Goal: Find specific page/section: Find specific page/section

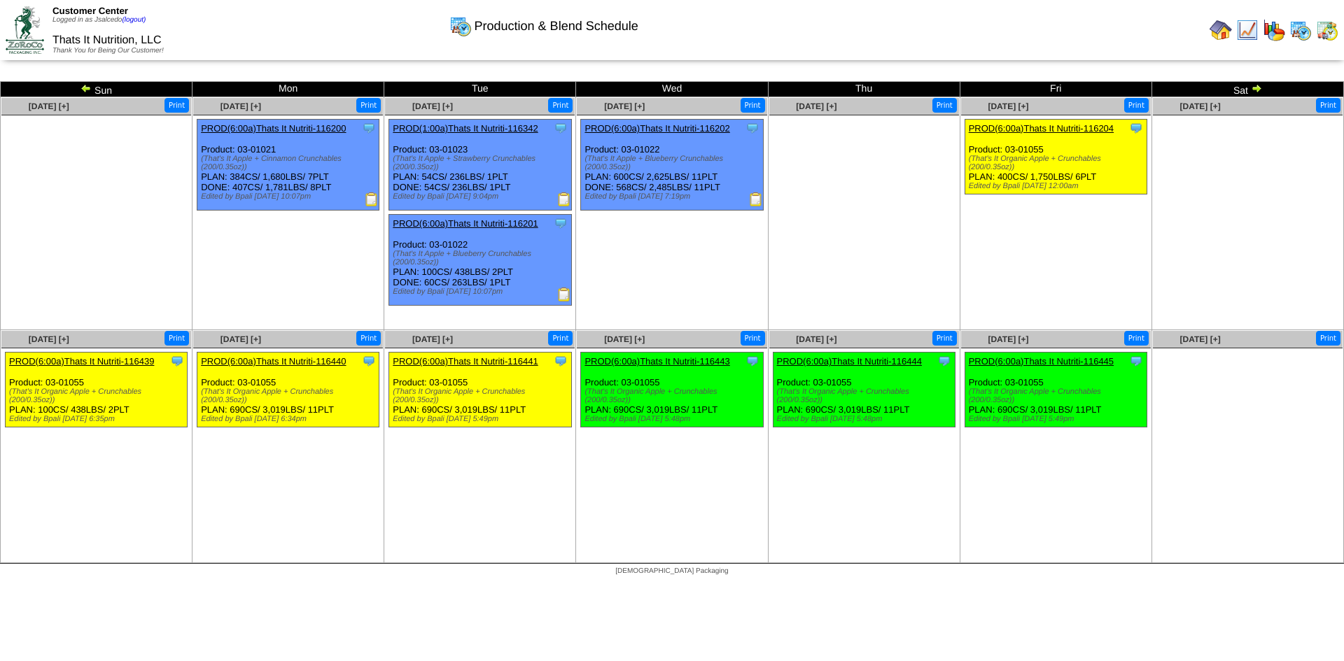
click at [1217, 29] on img at bounding box center [1221, 30] width 22 height 22
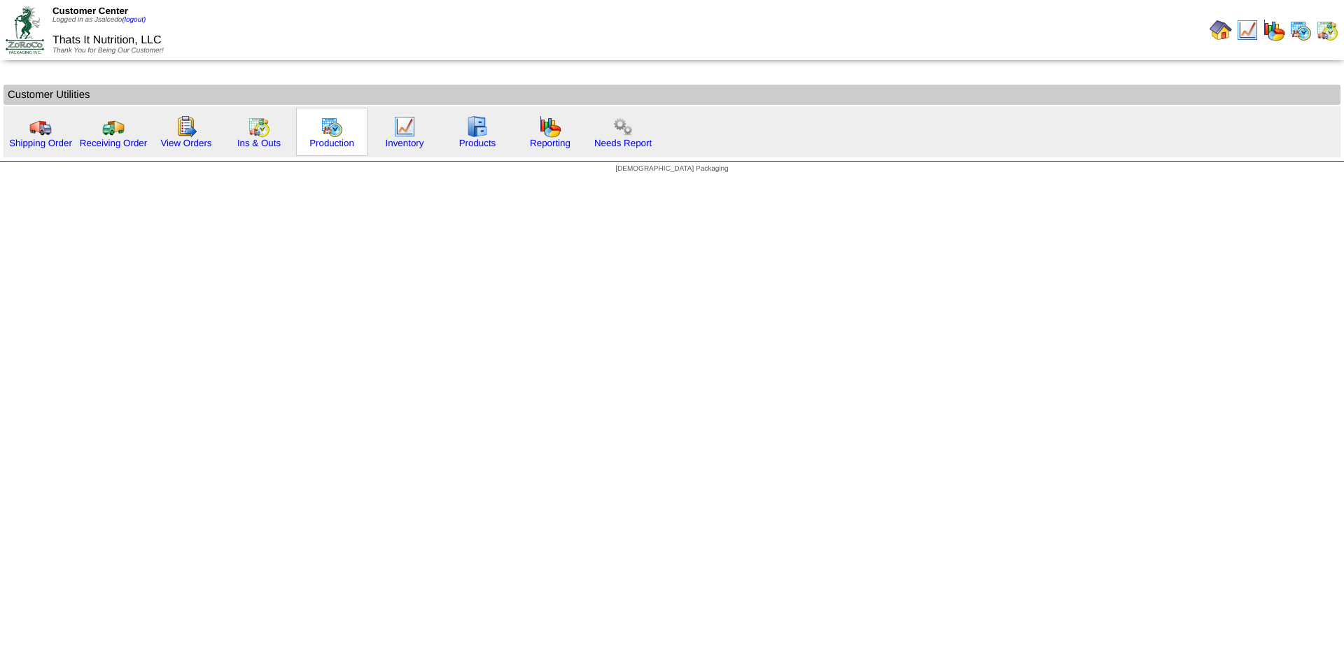
click at [330, 127] on img at bounding box center [332, 126] width 22 height 22
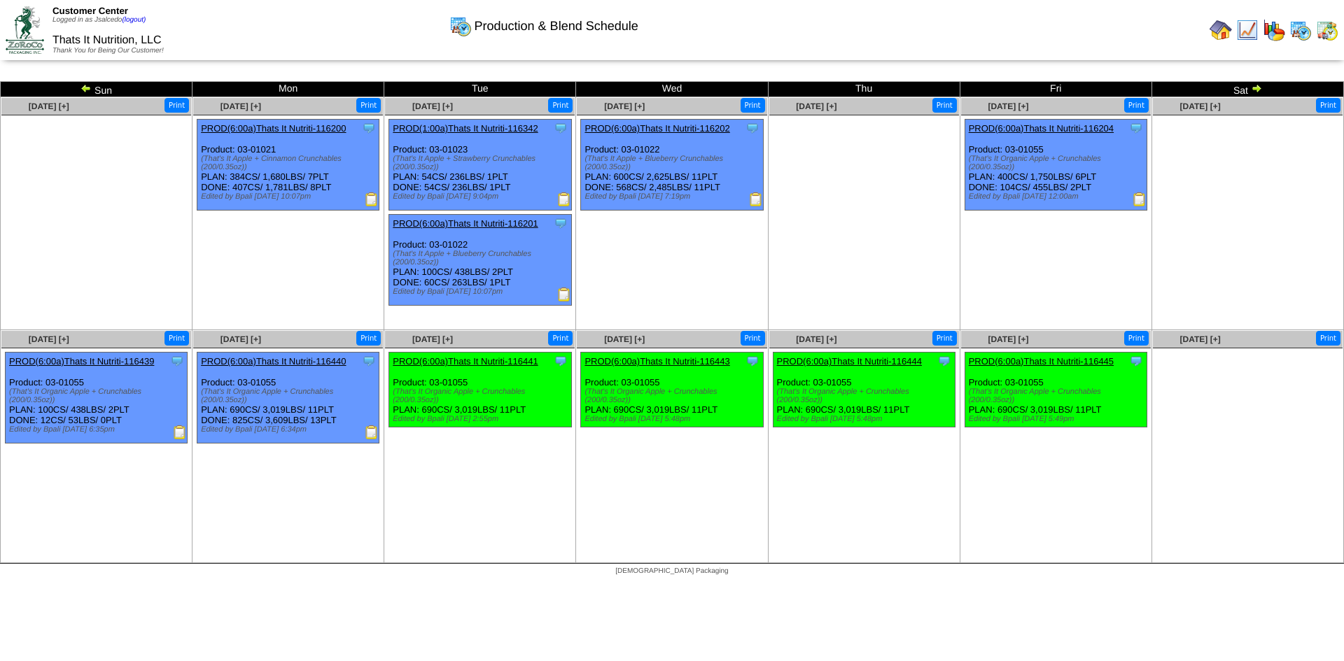
click at [1219, 29] on img at bounding box center [1221, 30] width 22 height 22
click at [1224, 36] on img at bounding box center [1221, 30] width 22 height 22
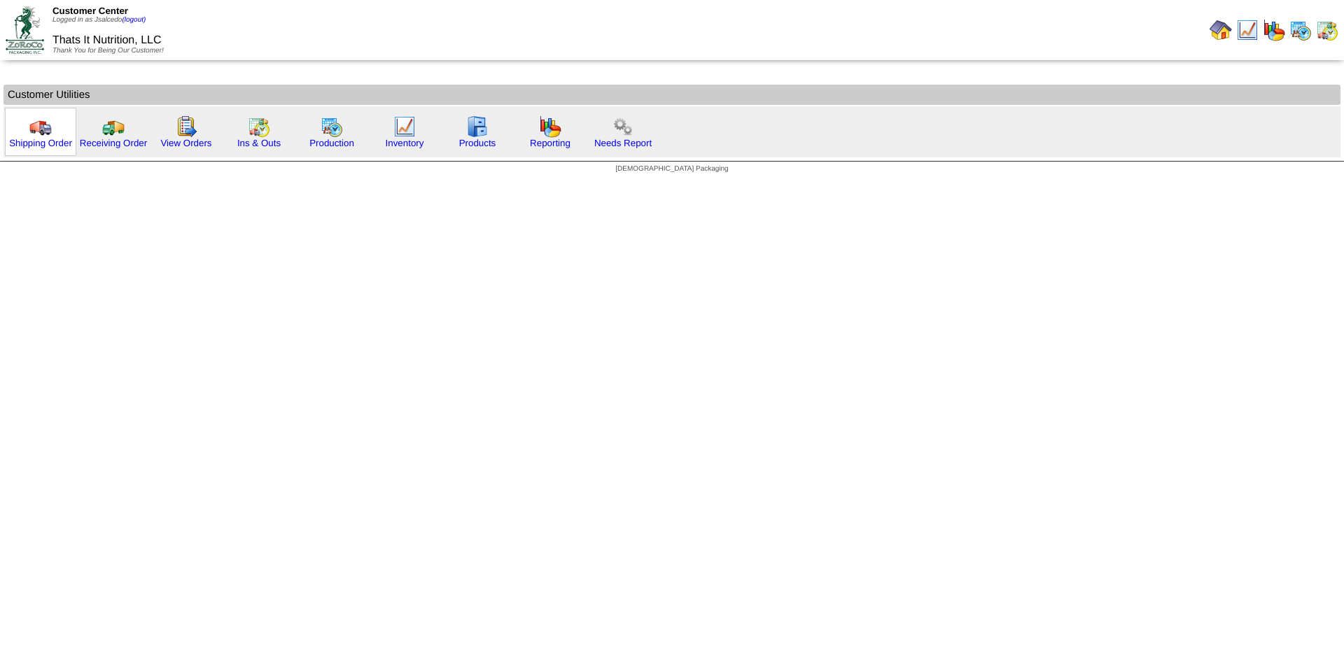
click at [36, 125] on img at bounding box center [40, 126] width 22 height 22
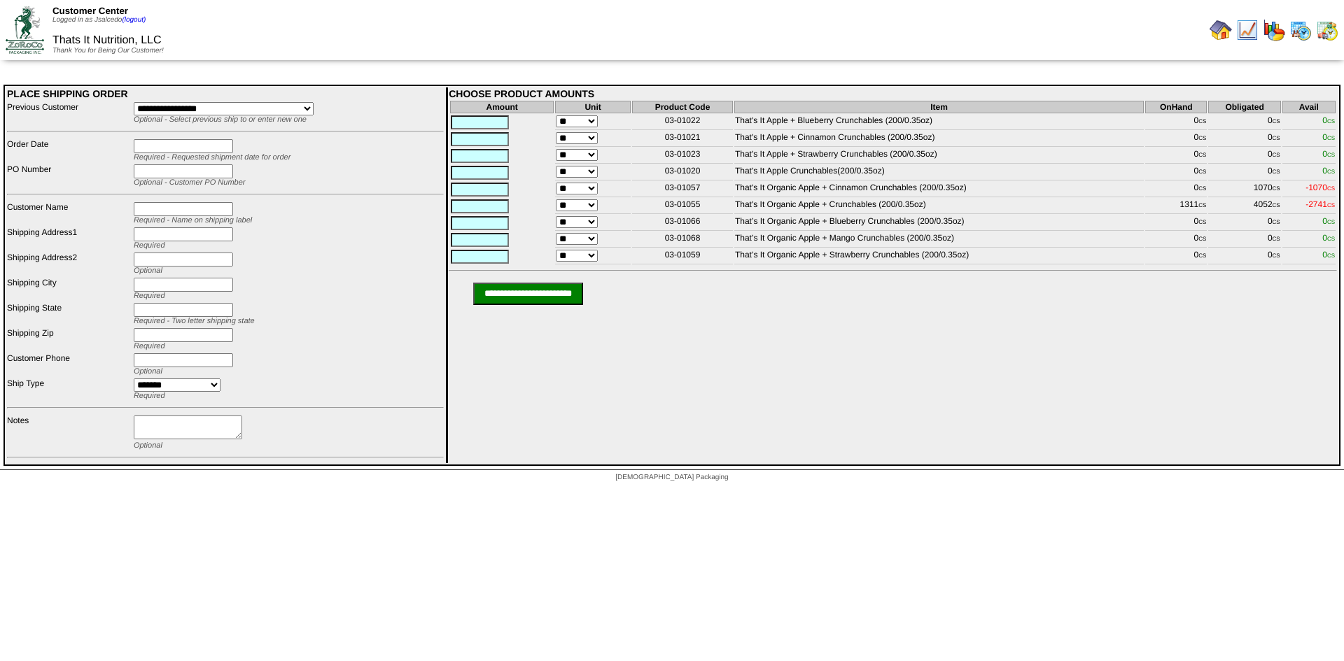
click at [1329, 29] on img at bounding box center [1327, 30] width 22 height 22
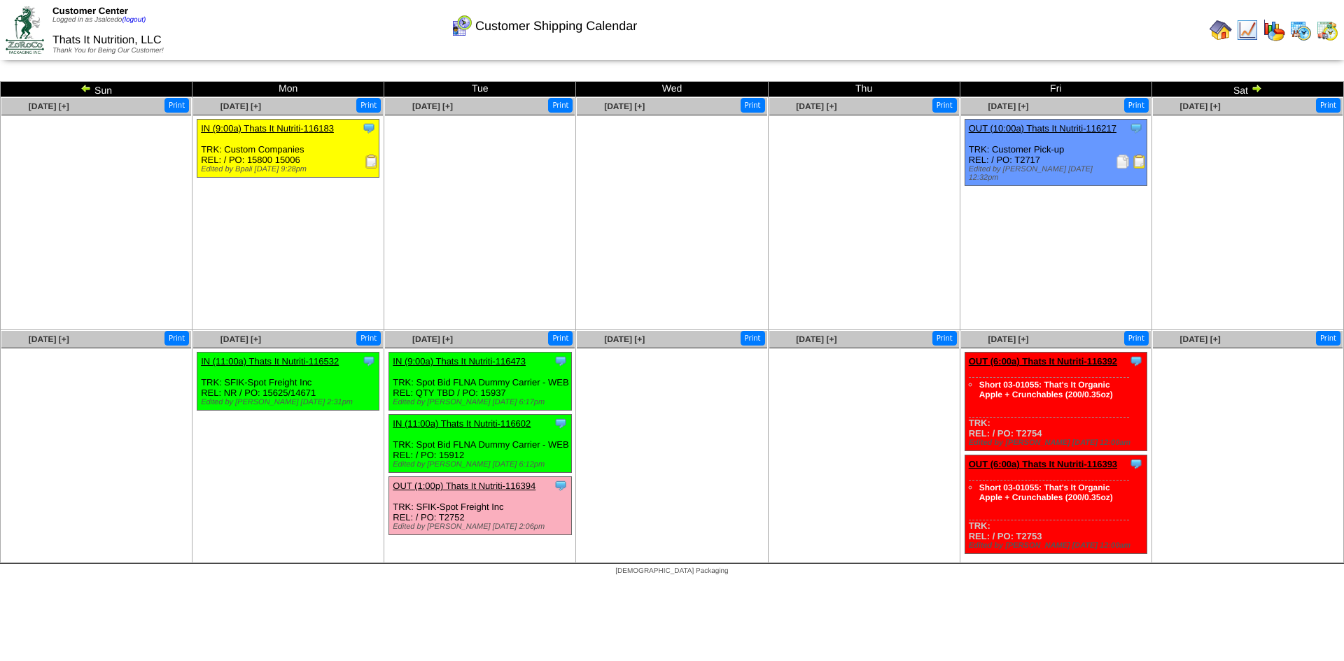
click at [1305, 36] on img at bounding box center [1300, 30] width 22 height 22
